Goal: Task Accomplishment & Management: Use online tool/utility

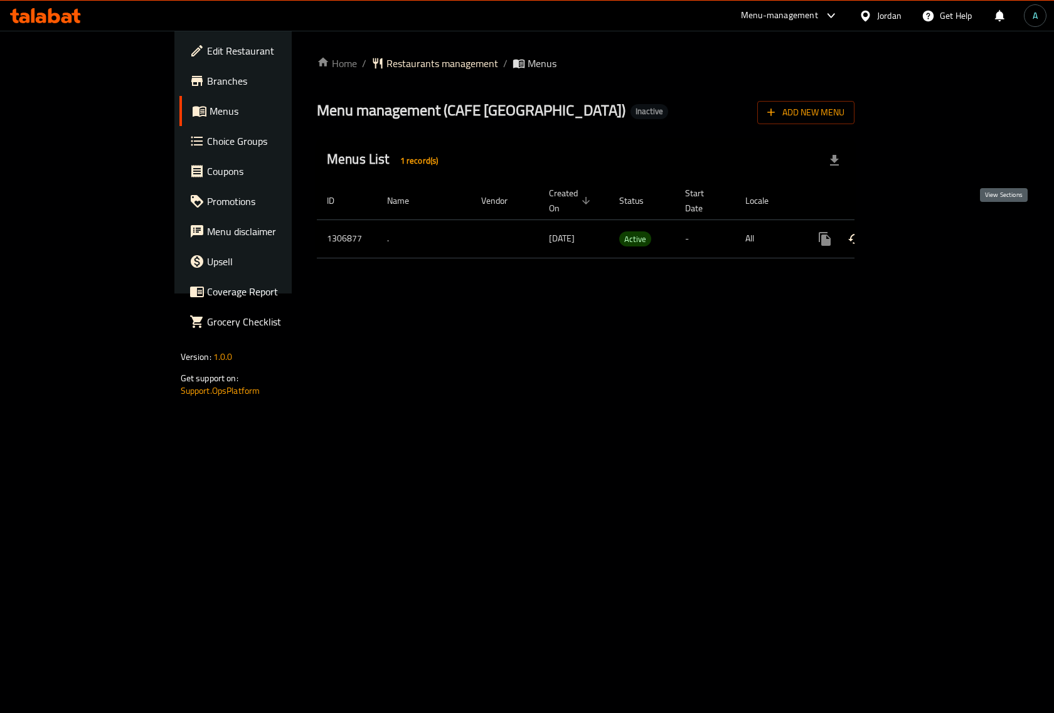
click at [930, 232] on link "enhanced table" at bounding box center [915, 239] width 30 height 30
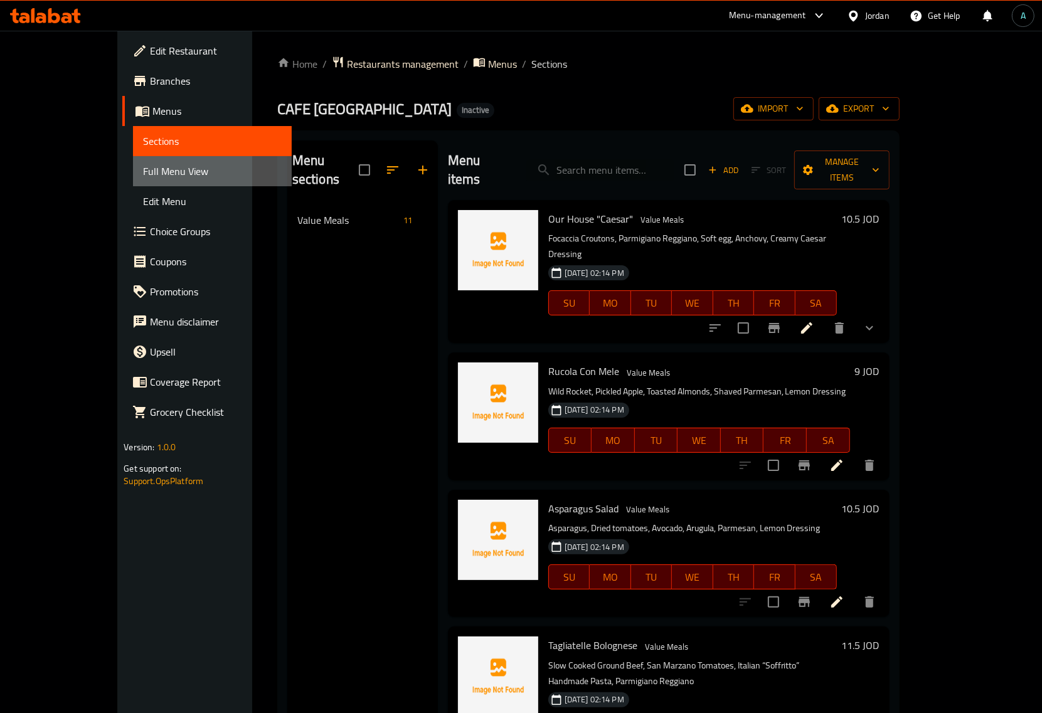
click at [143, 174] on span "Full Menu View" at bounding box center [212, 171] width 138 height 15
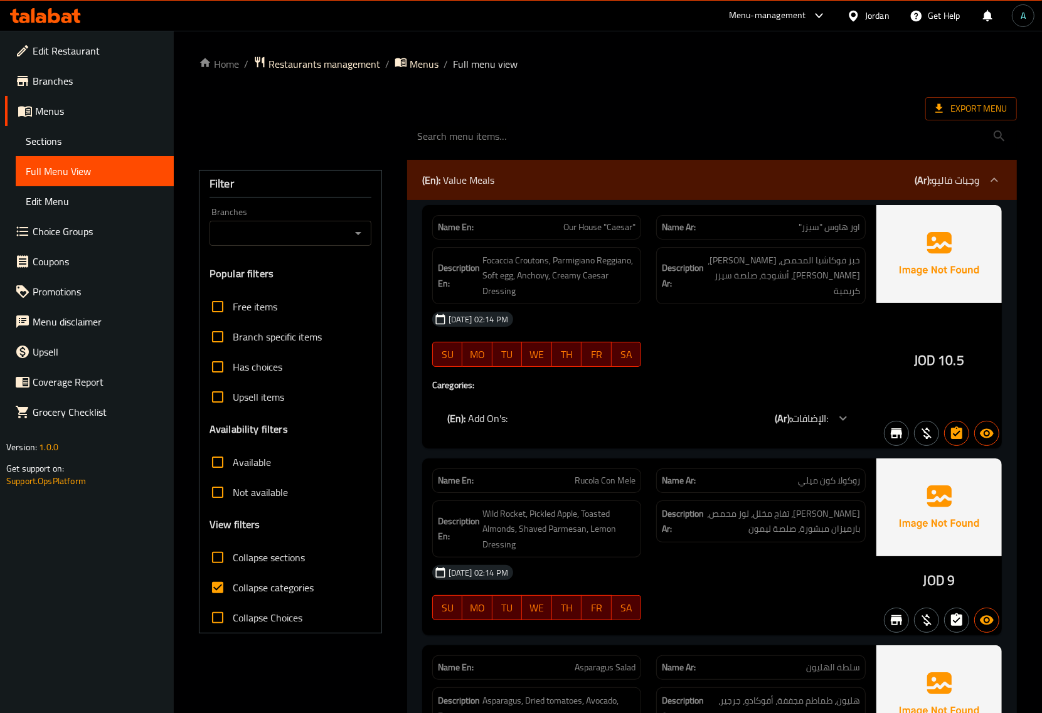
click at [256, 588] on span "Collapse categories" at bounding box center [273, 587] width 81 height 15
click at [233, 588] on input "Collapse categories" at bounding box center [218, 588] width 30 height 30
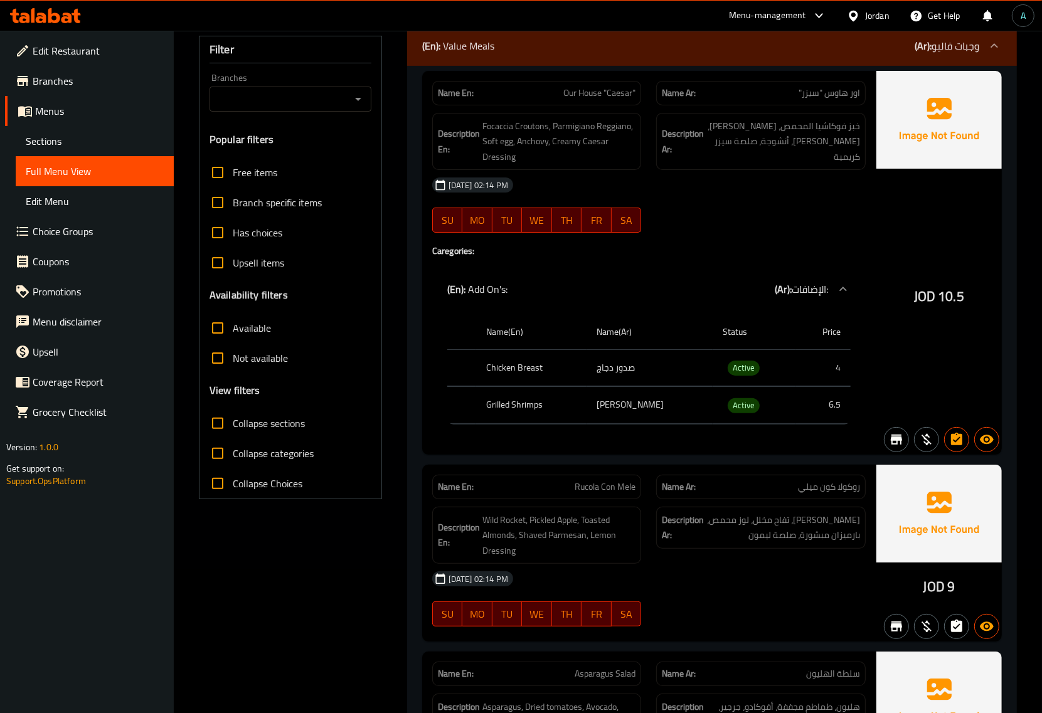
scroll to position [157, 0]
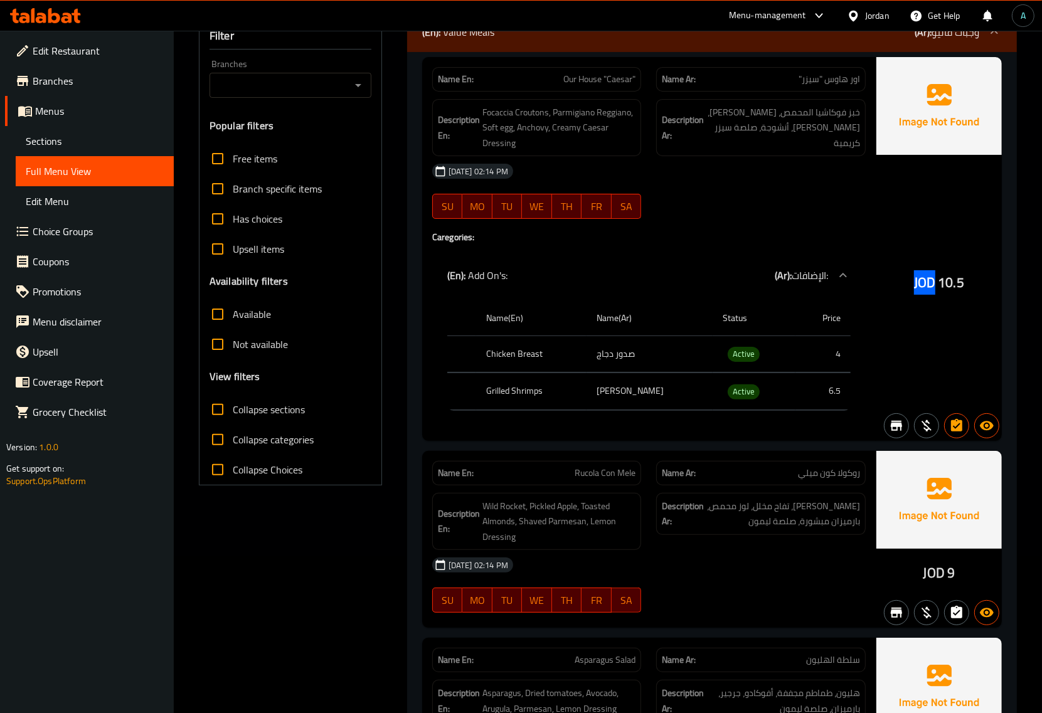
drag, startPoint x: 914, startPoint y: 287, endPoint x: 934, endPoint y: 287, distance: 20.7
click at [934, 287] on div "JOD 10.5" at bounding box center [938, 249] width 125 height 384
copy span "JOD"
click at [276, 437] on span "Collapse categories" at bounding box center [273, 439] width 81 height 15
click at [233, 437] on input "Collapse categories" at bounding box center [218, 440] width 30 height 30
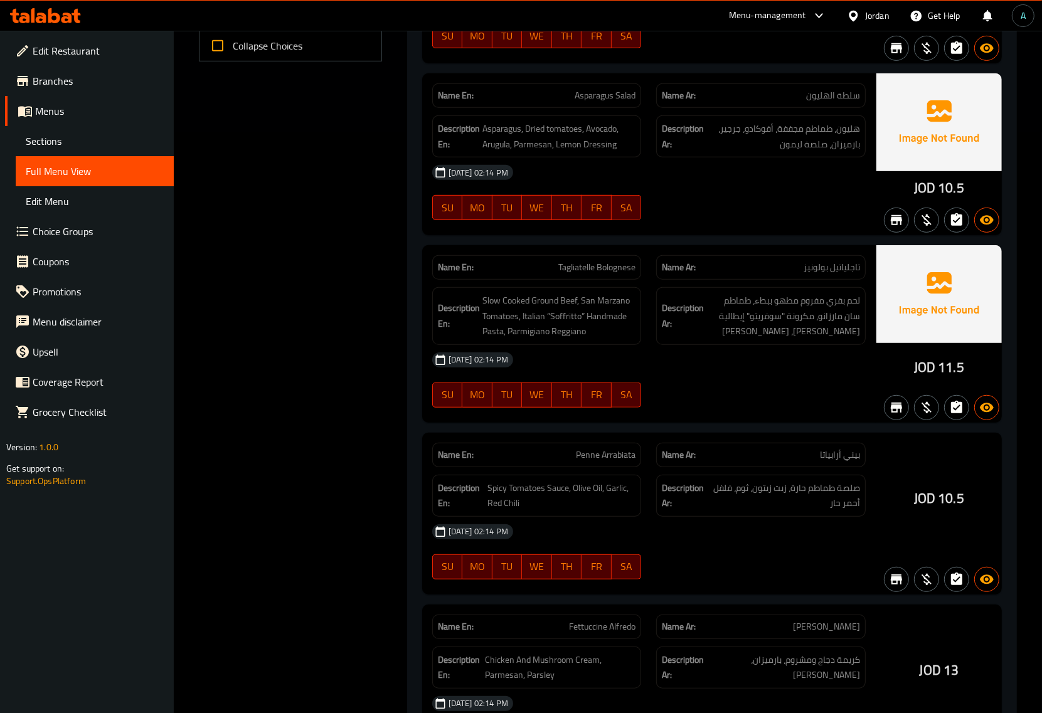
scroll to position [0, 0]
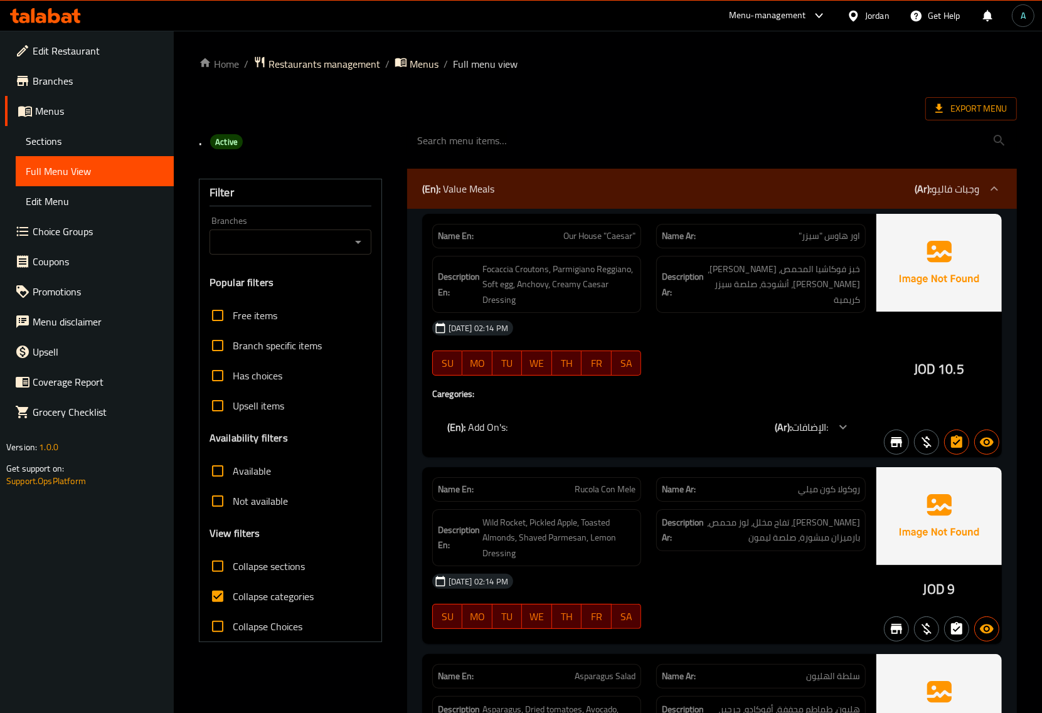
click at [253, 591] on span "Collapse categories" at bounding box center [273, 596] width 81 height 15
click at [233, 591] on input "Collapse categories" at bounding box center [218, 596] width 30 height 30
checkbox input "false"
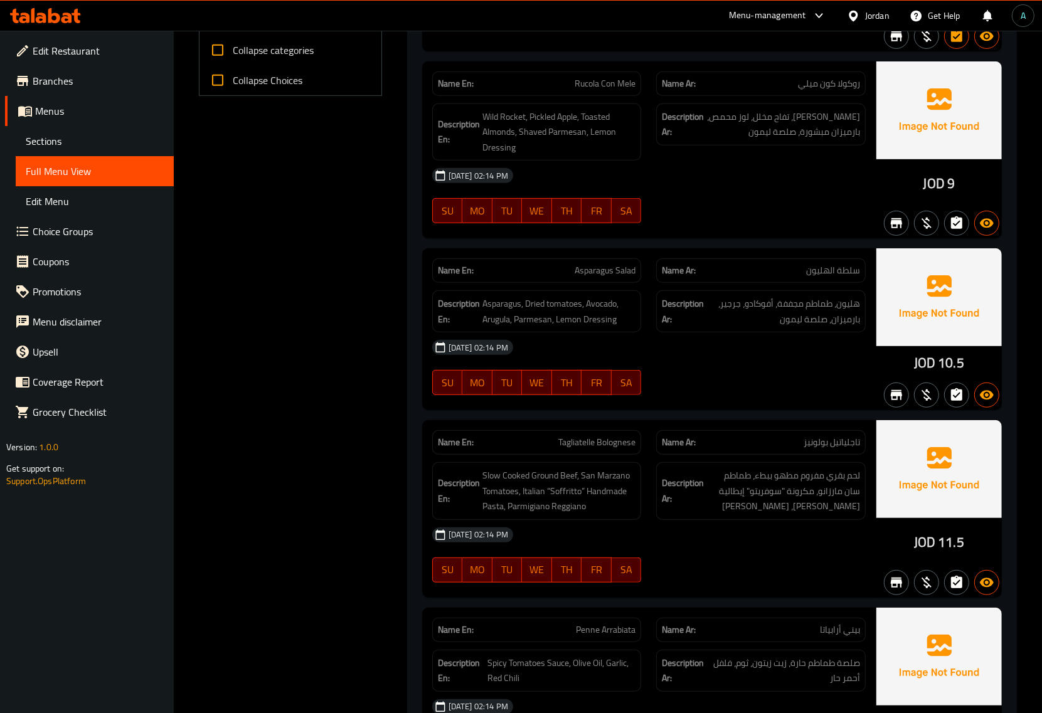
scroll to position [549, 0]
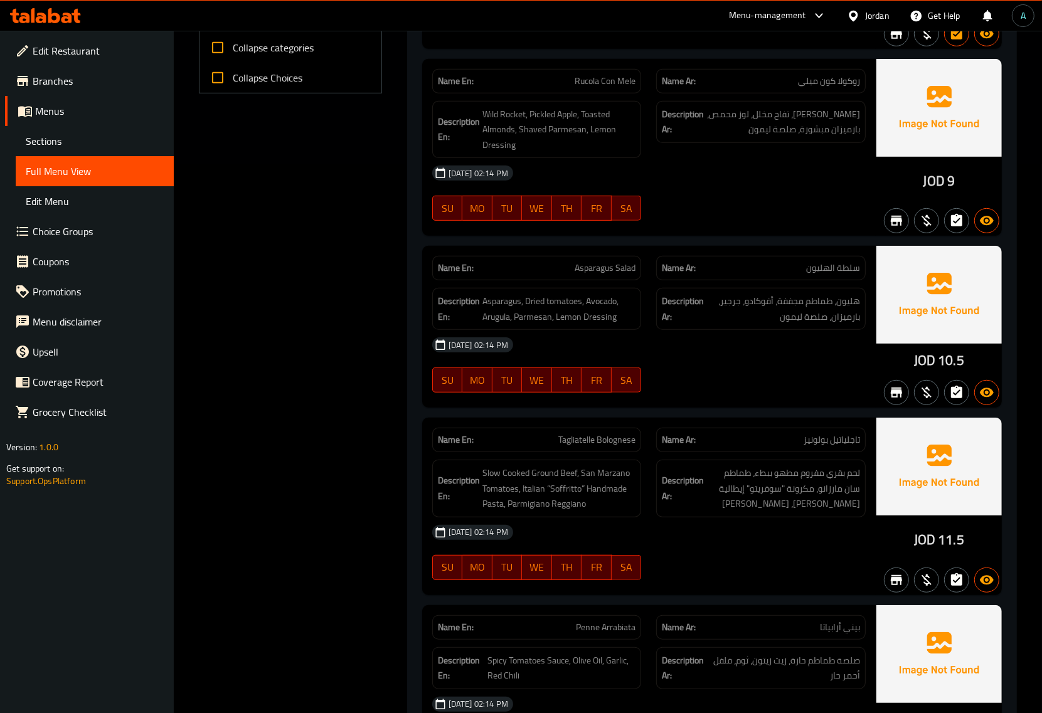
click at [566, 442] on span "Tagliatelle Bolognese" at bounding box center [596, 439] width 77 height 13
copy span "Tagliatelle"
click at [572, 490] on span "Slow Cooked Ground Beef, San Marzano Tomatoes, Italian “Soffritto” Handmade Pas…" at bounding box center [559, 488] width 154 height 46
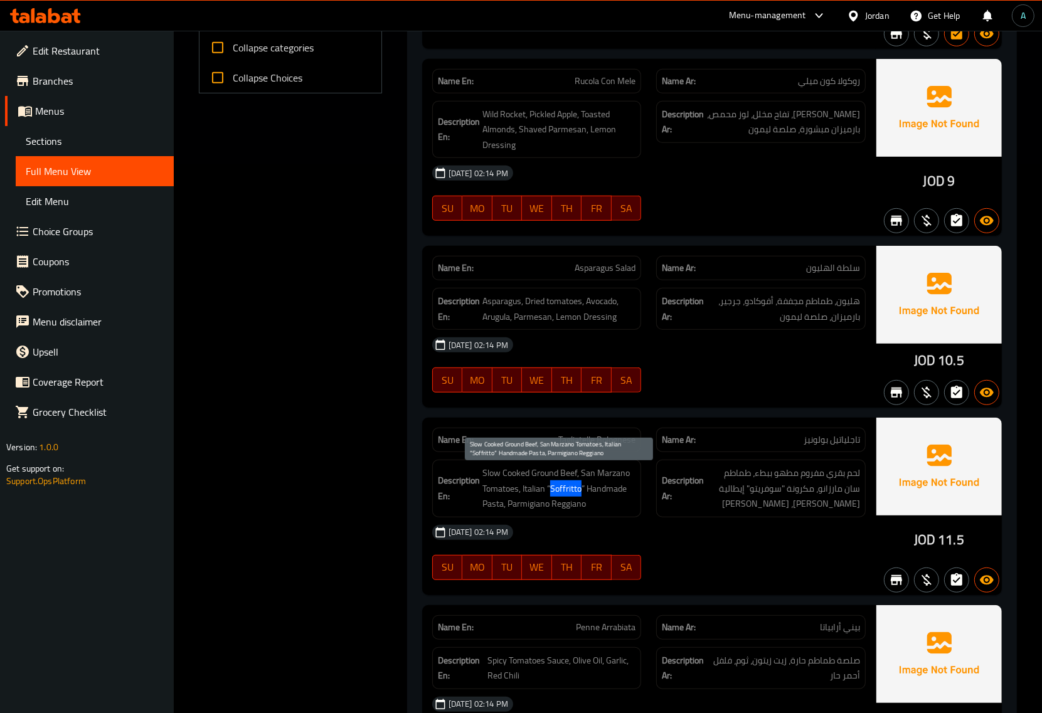
copy span "Soffritto"
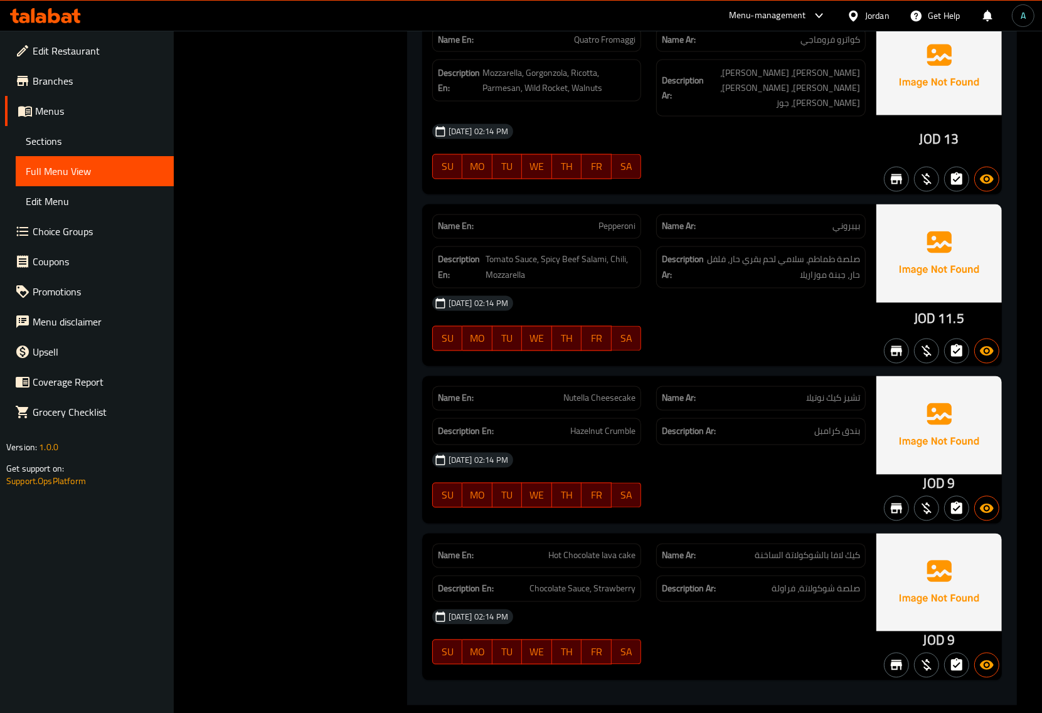
scroll to position [1997, 0]
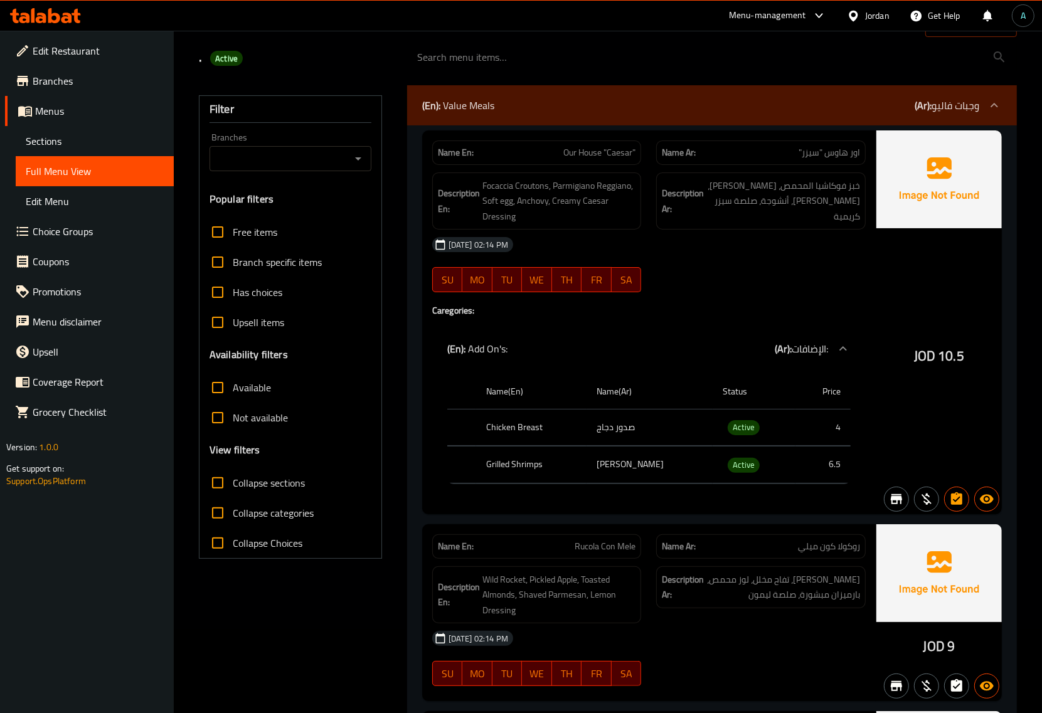
scroll to position [0, 0]
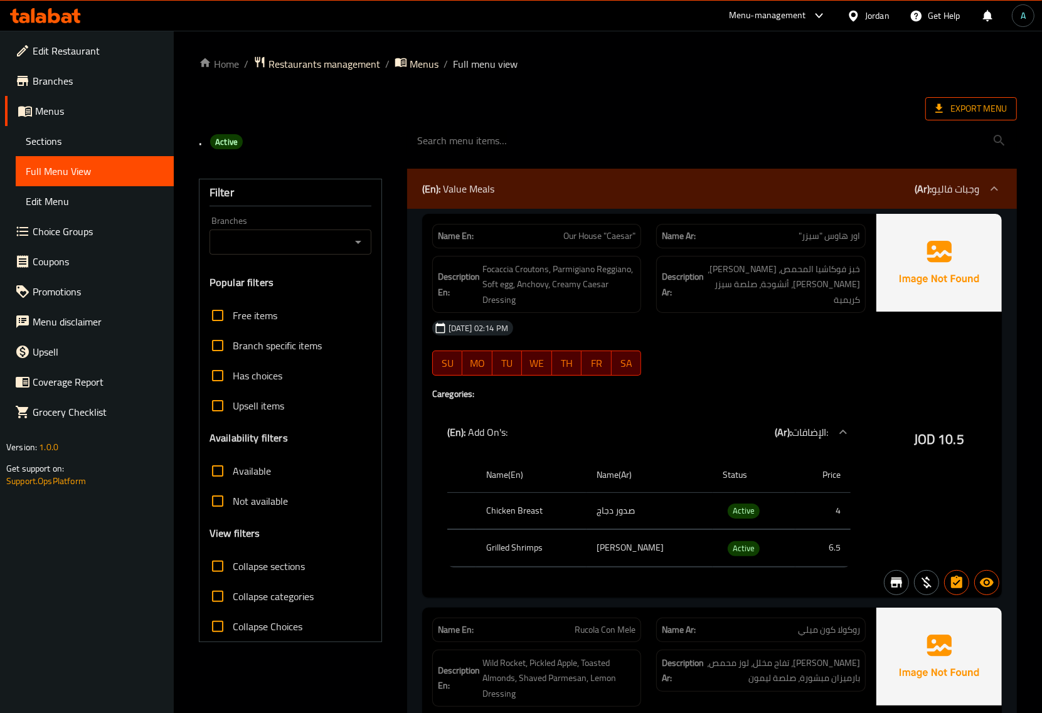
click at [979, 104] on span "Export Menu" at bounding box center [970, 109] width 71 height 16
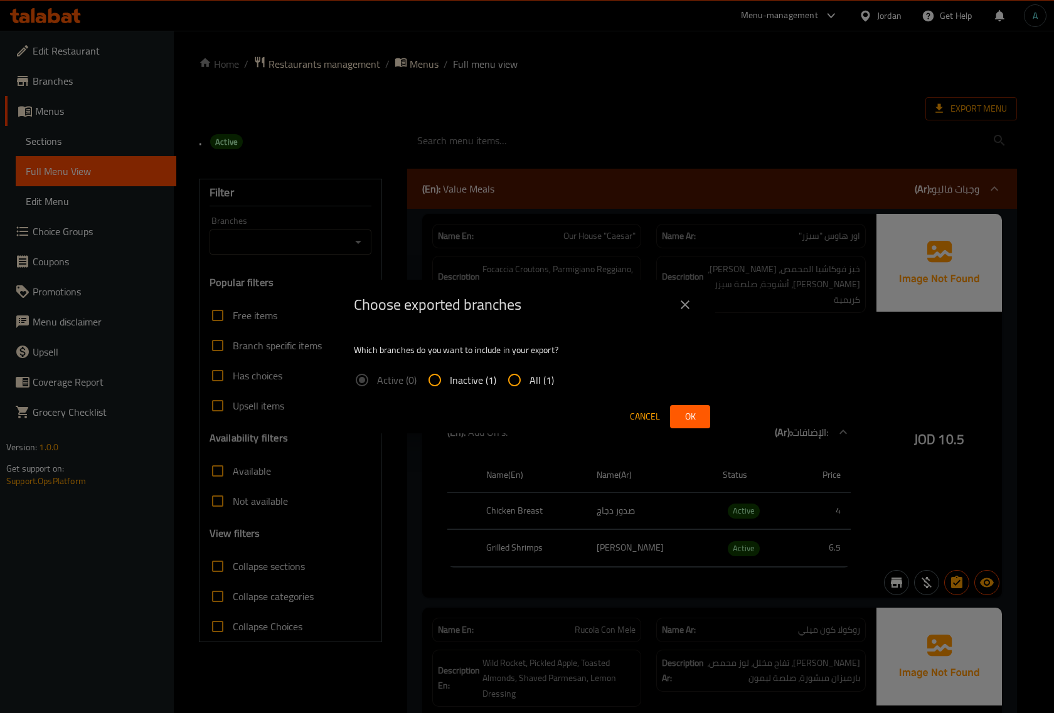
click at [531, 372] on span "All (1)" at bounding box center [541, 379] width 24 height 15
click at [529, 371] on input "All (1)" at bounding box center [514, 380] width 30 height 30
radio input "true"
click at [692, 417] on span "Ok" at bounding box center [690, 417] width 20 height 16
